Goal: Task Accomplishment & Management: Use online tool/utility

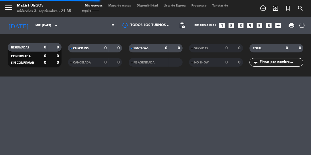
click at [120, 6] on span "Mapa de mesas" at bounding box center [120, 5] width 28 height 3
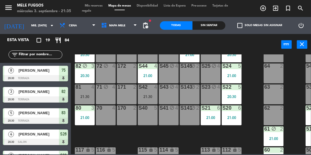
scroll to position [106, 0]
click at [84, 103] on div "81 4 21:30" at bounding box center [85, 94] width 20 height 20
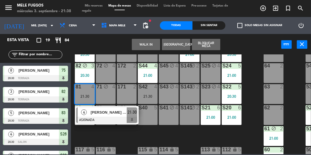
click at [113, 120] on div at bounding box center [106, 120] width 61 height 6
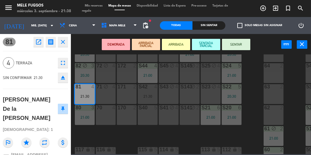
click at [229, 45] on button "SENTAR" at bounding box center [236, 44] width 28 height 11
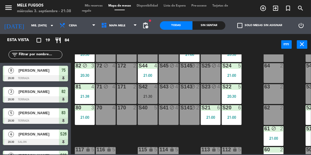
scroll to position [101, 0]
